Goal: Find contact information: Find contact information

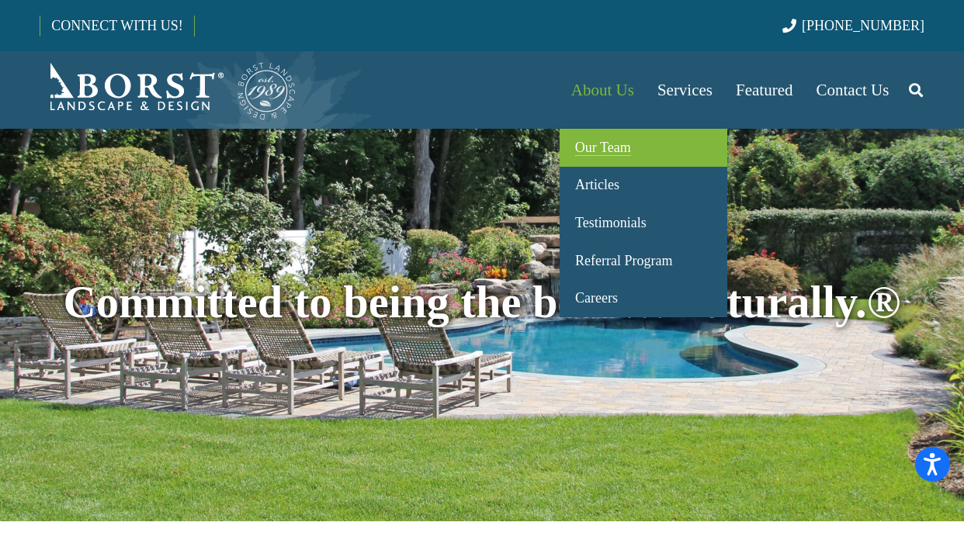
click at [594, 141] on span "Our Team" at bounding box center [603, 148] width 56 height 16
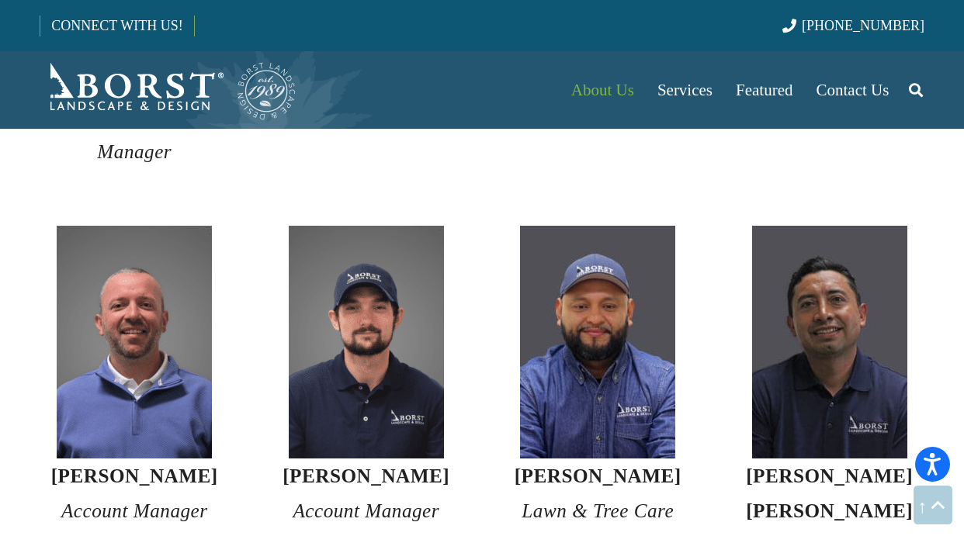
scroll to position [4341, 0]
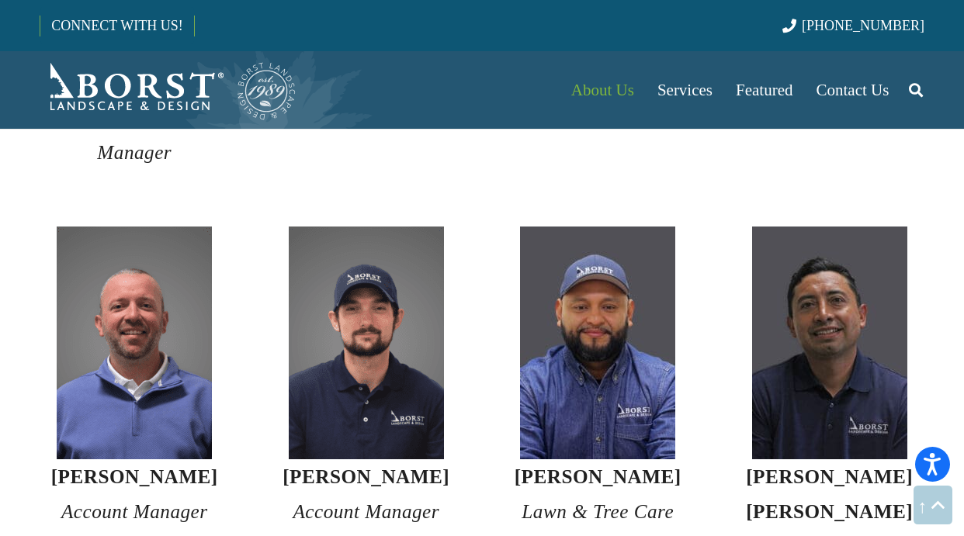
click at [349, 367] on img at bounding box center [366, 343] width 155 height 233
click at [352, 501] on em "Account Manager" at bounding box center [366, 511] width 147 height 21
click at [397, 379] on img at bounding box center [366, 343] width 155 height 233
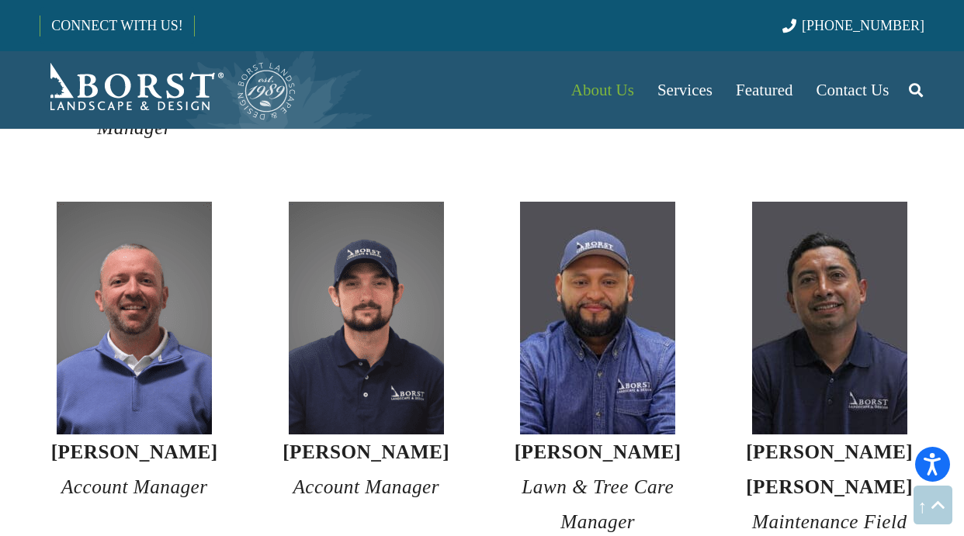
scroll to position [4371, 0]
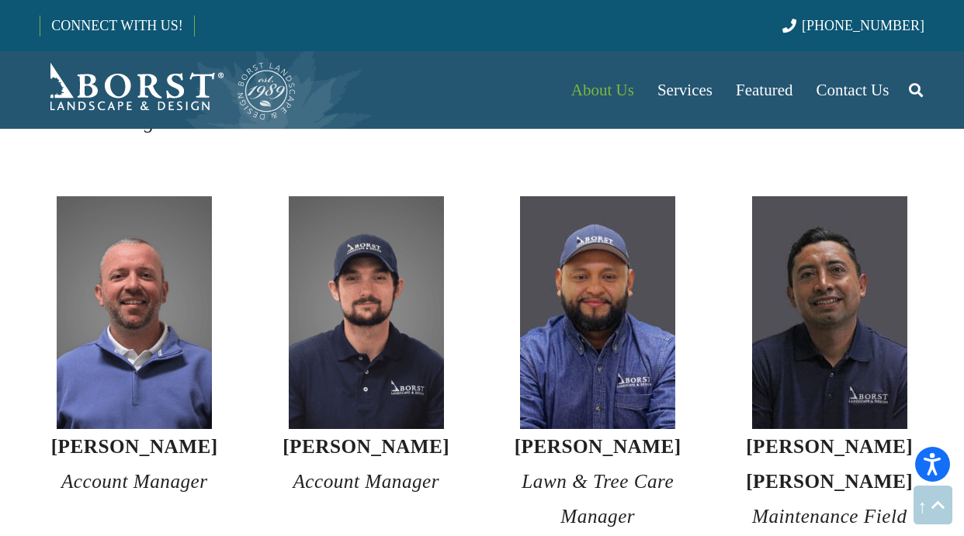
click at [565, 436] on strong "Roberto Sanchez" at bounding box center [598, 446] width 167 height 21
click at [863, 91] on span "Contact Us" at bounding box center [853, 90] width 73 height 19
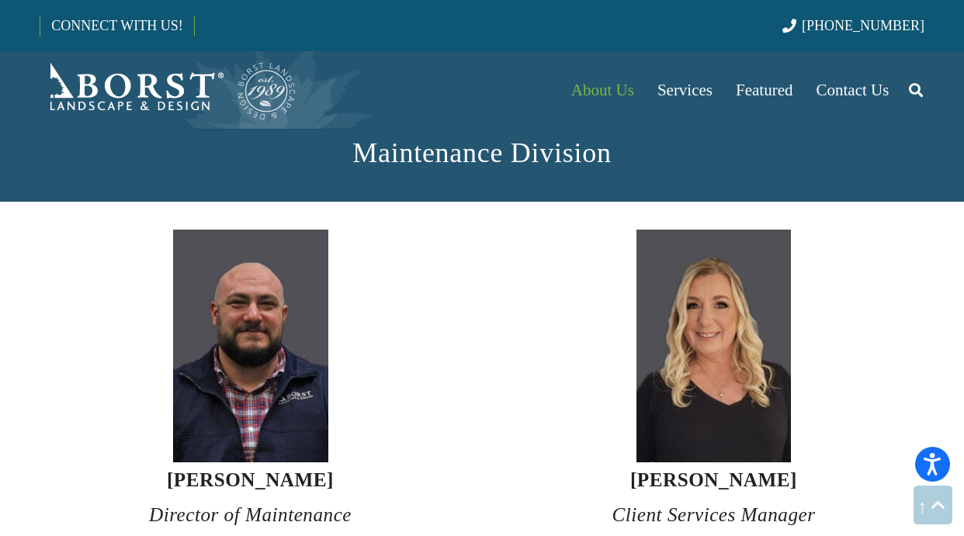
scroll to position [3594, 0]
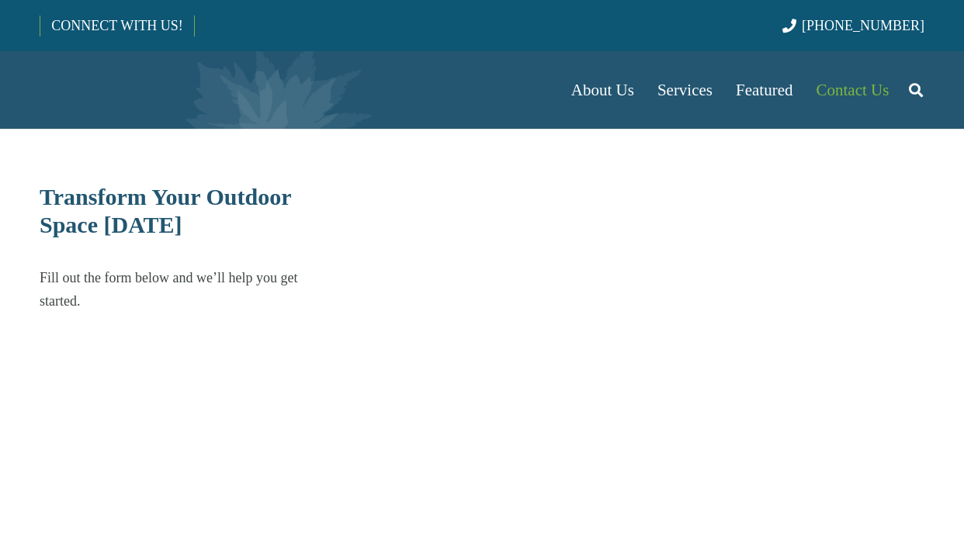
select select "******"
